Goal: Find specific page/section: Find specific page/section

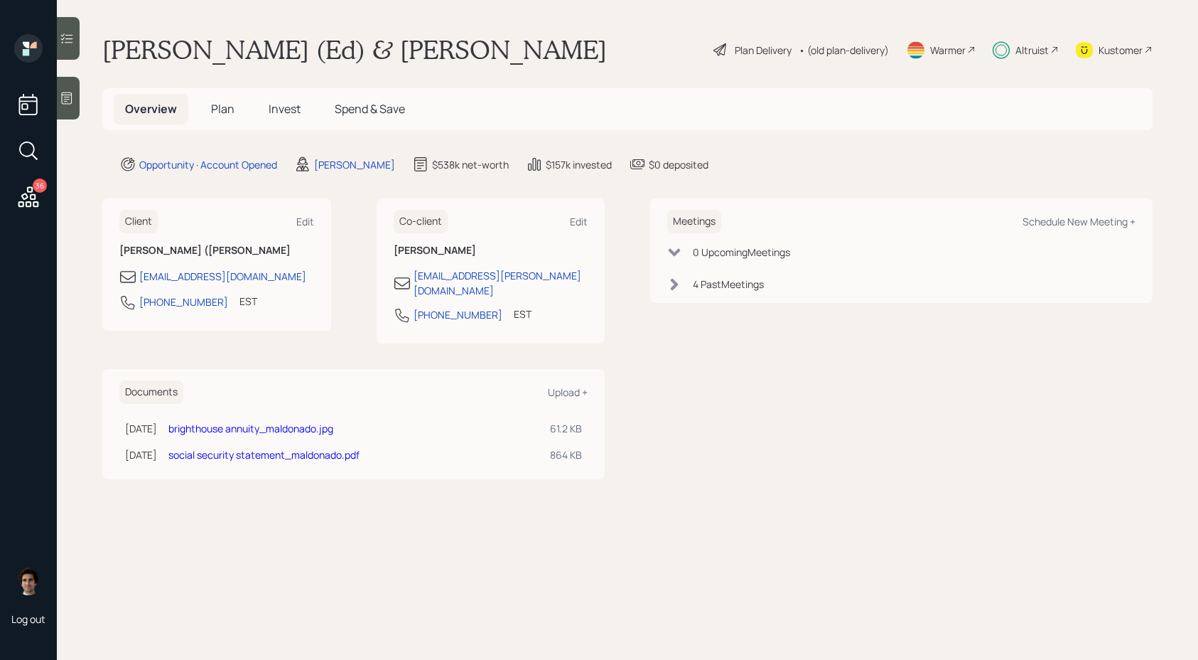
click at [213, 116] on span "Plan" at bounding box center [222, 109] width 23 height 16
